Goal: Task Accomplishment & Management: Manage account settings

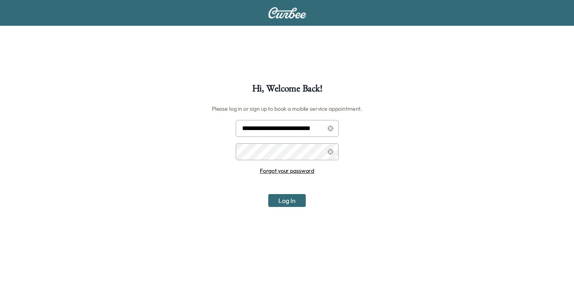
click at [296, 131] on input "**********" at bounding box center [287, 128] width 103 height 17
type input "**********"
click at [284, 200] on button "Log In" at bounding box center [286, 200] width 37 height 13
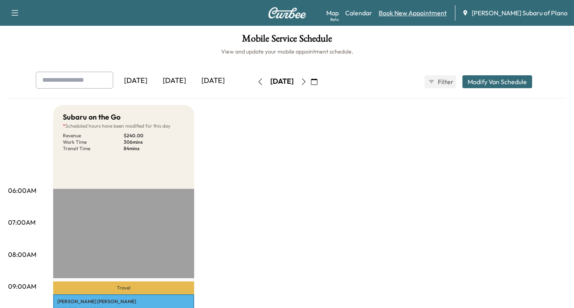
click at [435, 11] on link "Book New Appointment" at bounding box center [413, 13] width 68 height 10
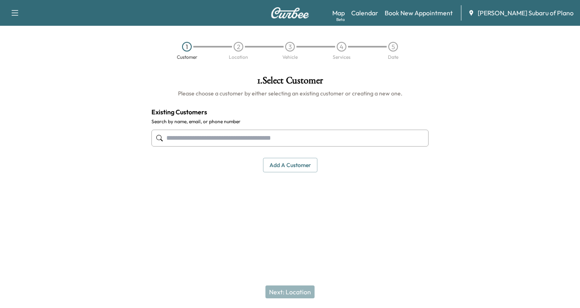
click at [169, 133] on input "text" at bounding box center [289, 138] width 277 height 17
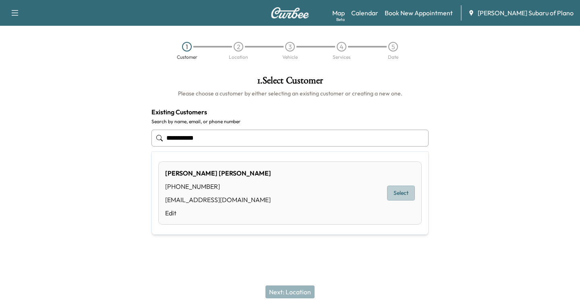
click at [392, 192] on button "Select" at bounding box center [401, 193] width 28 height 15
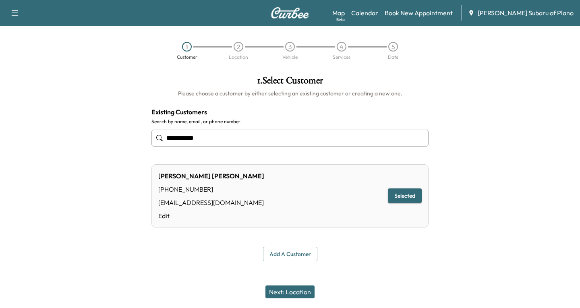
type input "**********"
click at [291, 293] on button "Next: Location" at bounding box center [289, 292] width 49 height 13
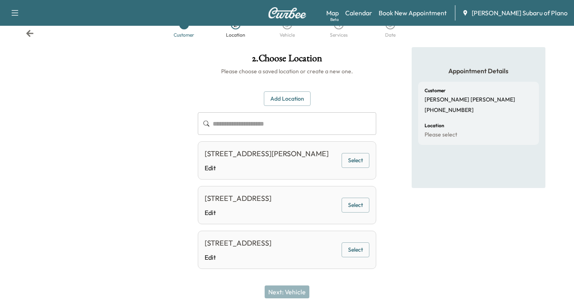
scroll to position [43, 0]
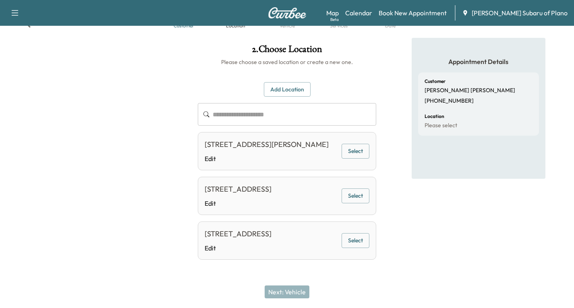
click at [278, 82] on button "Add Location" at bounding box center [287, 89] width 47 height 15
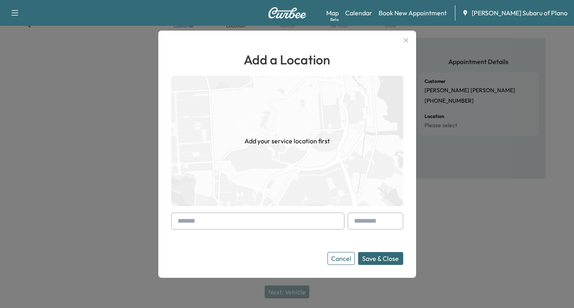
click at [180, 219] on div at bounding box center [179, 221] width 10 height 10
click at [174, 222] on div at bounding box center [257, 221] width 173 height 17
click at [175, 221] on input "text" at bounding box center [257, 221] width 173 height 17
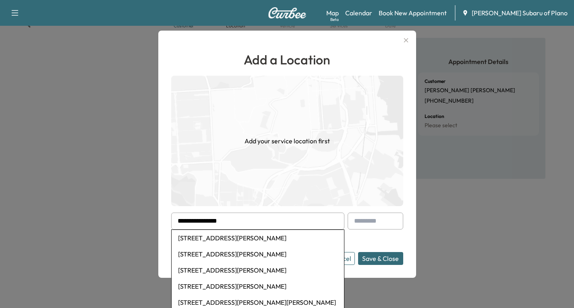
click at [207, 241] on li "[STREET_ADDRESS][PERSON_NAME]" at bounding box center [258, 238] width 172 height 16
type input "**********"
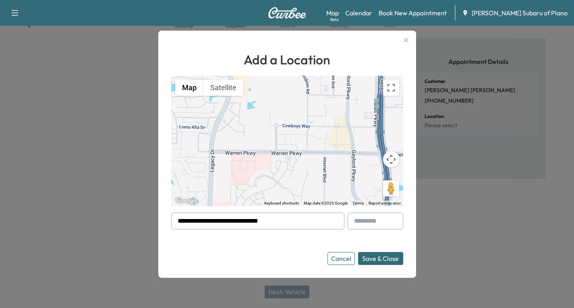
click at [380, 257] on button "Save & Close" at bounding box center [380, 258] width 45 height 13
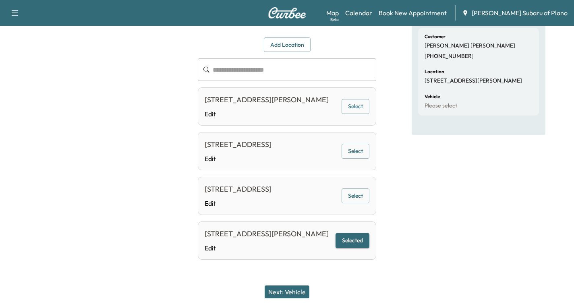
scroll to position [99, 0]
click at [354, 236] on button "Selected" at bounding box center [353, 240] width 34 height 15
click at [296, 290] on button "Next: Vehicle" at bounding box center [287, 292] width 45 height 13
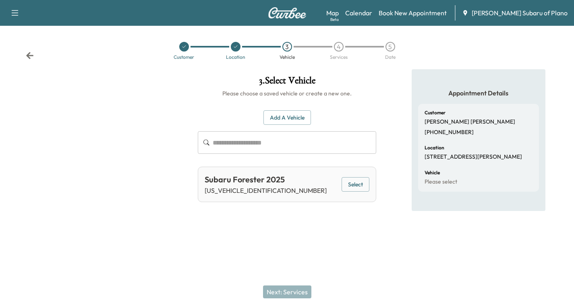
scroll to position [0, 0]
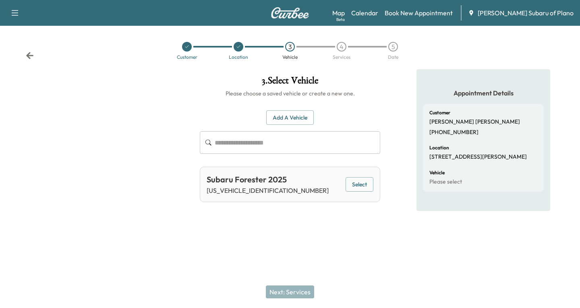
click at [30, 58] on icon at bounding box center [29, 55] width 7 height 7
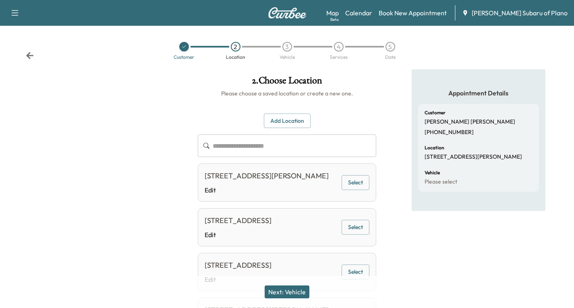
click at [30, 58] on icon at bounding box center [29, 55] width 7 height 7
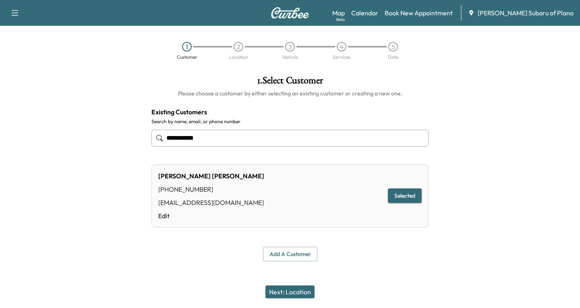
click at [287, 293] on button "Next: Location" at bounding box center [289, 292] width 49 height 13
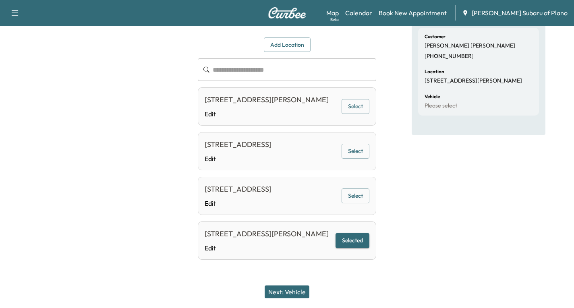
scroll to position [99, 0]
click at [351, 236] on button "Selected" at bounding box center [353, 240] width 34 height 15
click at [288, 292] on button "Next: Vehicle" at bounding box center [287, 292] width 45 height 13
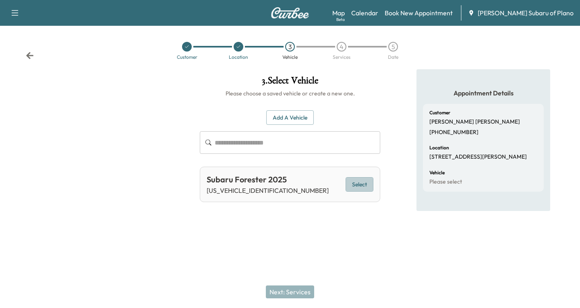
click at [369, 182] on button "Select" at bounding box center [360, 184] width 28 height 15
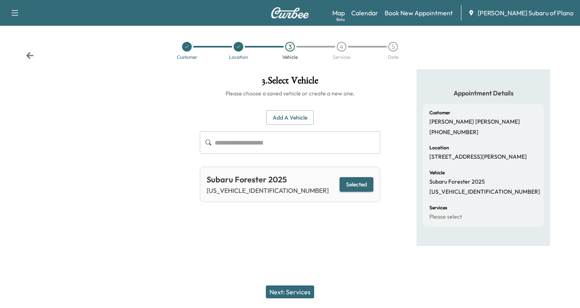
click at [290, 294] on button "Next: Services" at bounding box center [290, 292] width 48 height 13
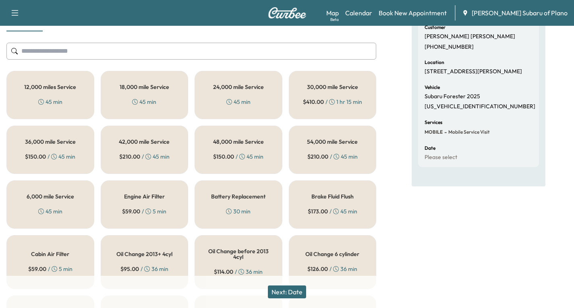
scroll to position [81, 0]
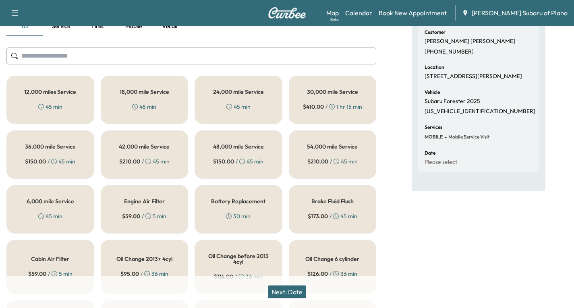
click at [45, 205] on div "6,000 mile Service 45 min" at bounding box center [50, 209] width 88 height 48
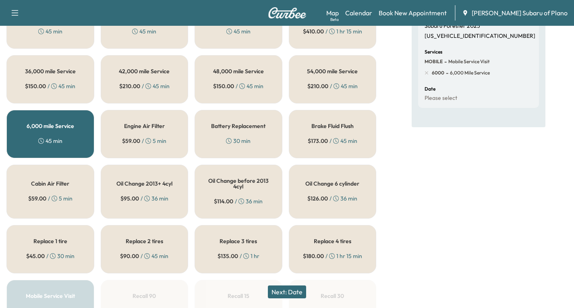
scroll to position [161, 0]
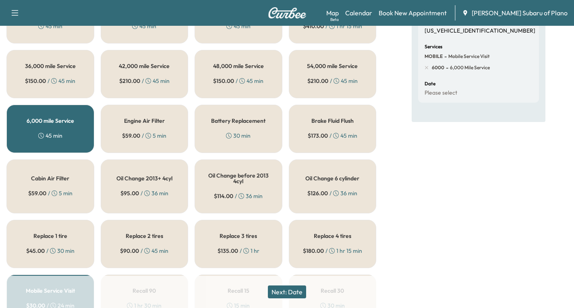
click at [297, 294] on button "Next: Date" at bounding box center [287, 292] width 38 height 13
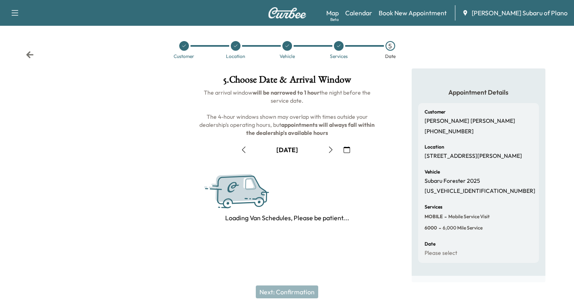
scroll to position [95, 0]
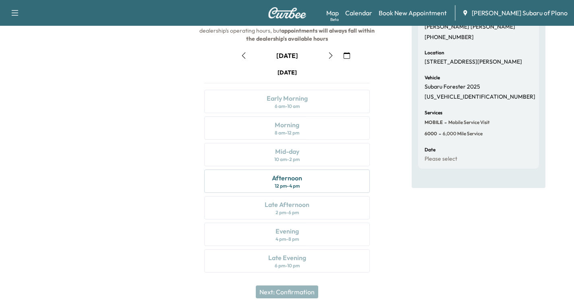
click at [345, 54] on icon "button" at bounding box center [347, 55] width 6 height 6
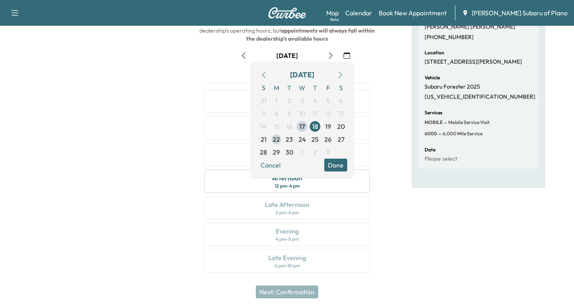
click at [274, 139] on span "22" at bounding box center [276, 140] width 7 height 10
click at [333, 166] on button "Done" at bounding box center [335, 165] width 23 height 13
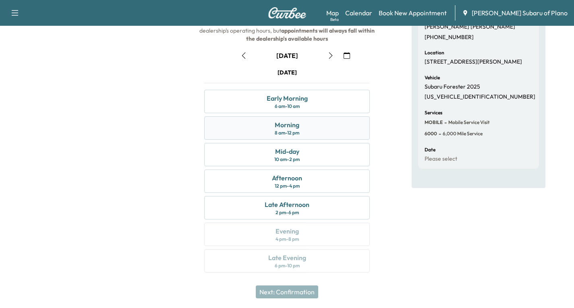
click at [313, 126] on div "Morning 8 am - 12 pm" at bounding box center [287, 127] width 166 height 23
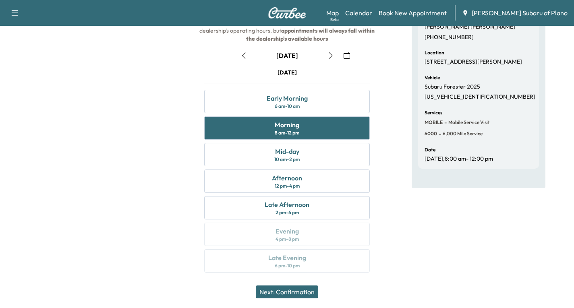
click at [289, 290] on button "Next: Confirmation" at bounding box center [287, 292] width 62 height 13
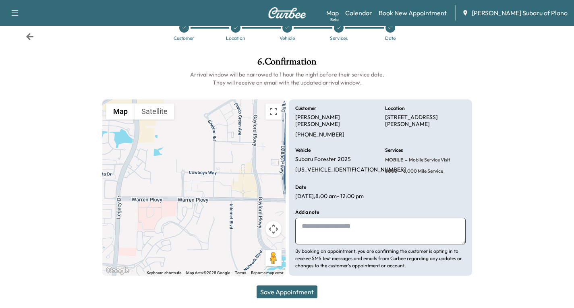
click at [304, 226] on textarea at bounding box center [380, 231] width 170 height 27
click at [323, 226] on textarea "**********" at bounding box center [380, 231] width 170 height 27
type textarea "**********"
click at [290, 294] on button "Save Appointment" at bounding box center [287, 292] width 61 height 13
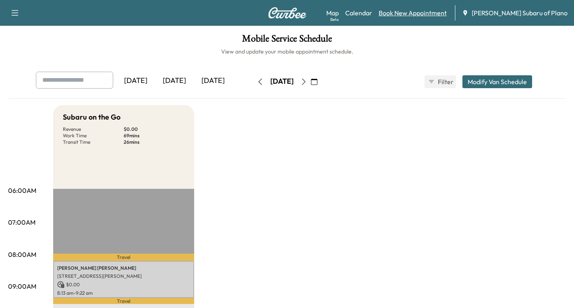
click at [420, 13] on link "Book New Appointment" at bounding box center [413, 13] width 68 height 10
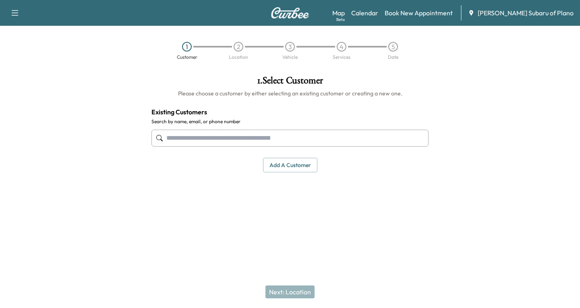
click at [175, 133] on input "text" at bounding box center [289, 138] width 277 height 17
click at [378, 11] on link "Calendar" at bounding box center [364, 13] width 27 height 10
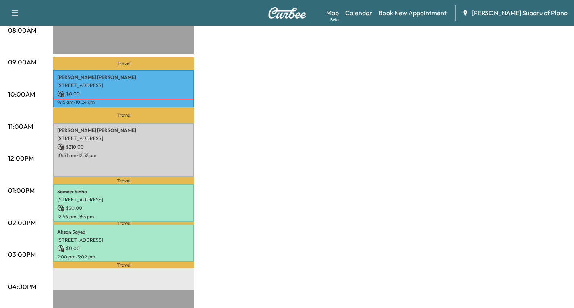
scroll to position [121, 0]
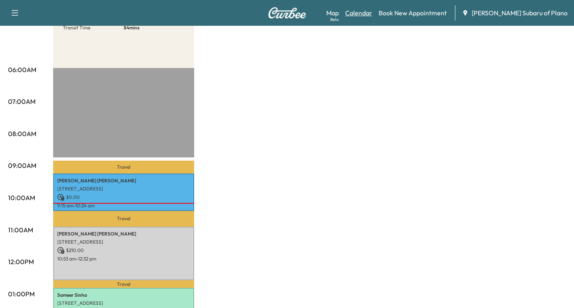
click at [372, 12] on link "Calendar" at bounding box center [358, 13] width 27 height 10
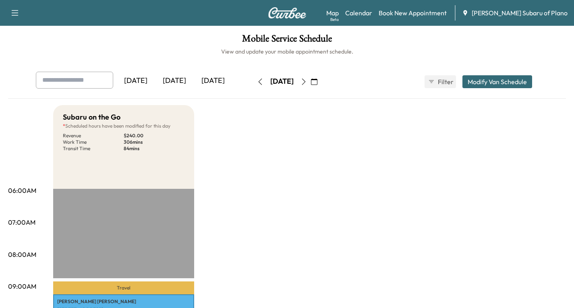
click at [317, 81] on icon "button" at bounding box center [314, 82] width 6 height 6
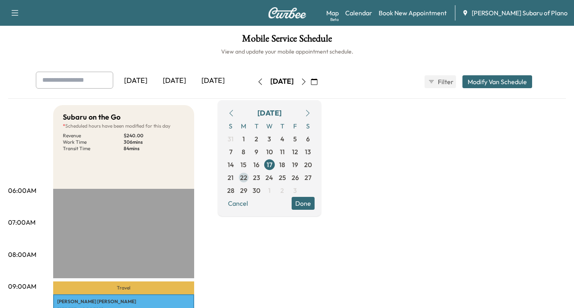
click at [247, 176] on span "22" at bounding box center [243, 178] width 7 height 10
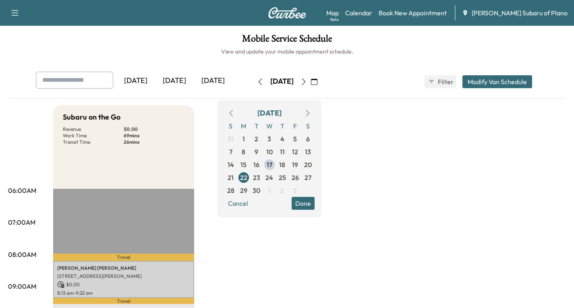
click at [15, 14] on icon "button" at bounding box center [15, 13] width 10 height 10
click at [23, 46] on button "Log Out" at bounding box center [28, 45] width 30 height 13
